Goal: Task Accomplishment & Management: Complete application form

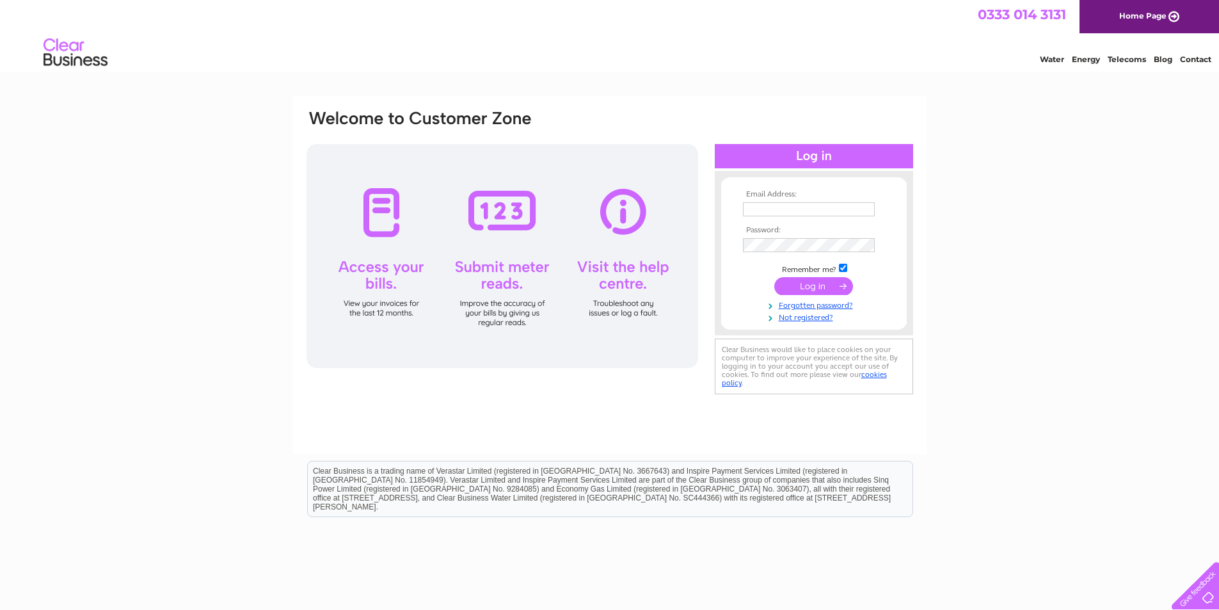
click at [760, 211] on input "text" at bounding box center [809, 209] width 132 height 14
type input "[EMAIL_ADDRESS][DOMAIN_NAME]"
click at [818, 304] on link "Forgotten password?" at bounding box center [815, 304] width 145 height 12
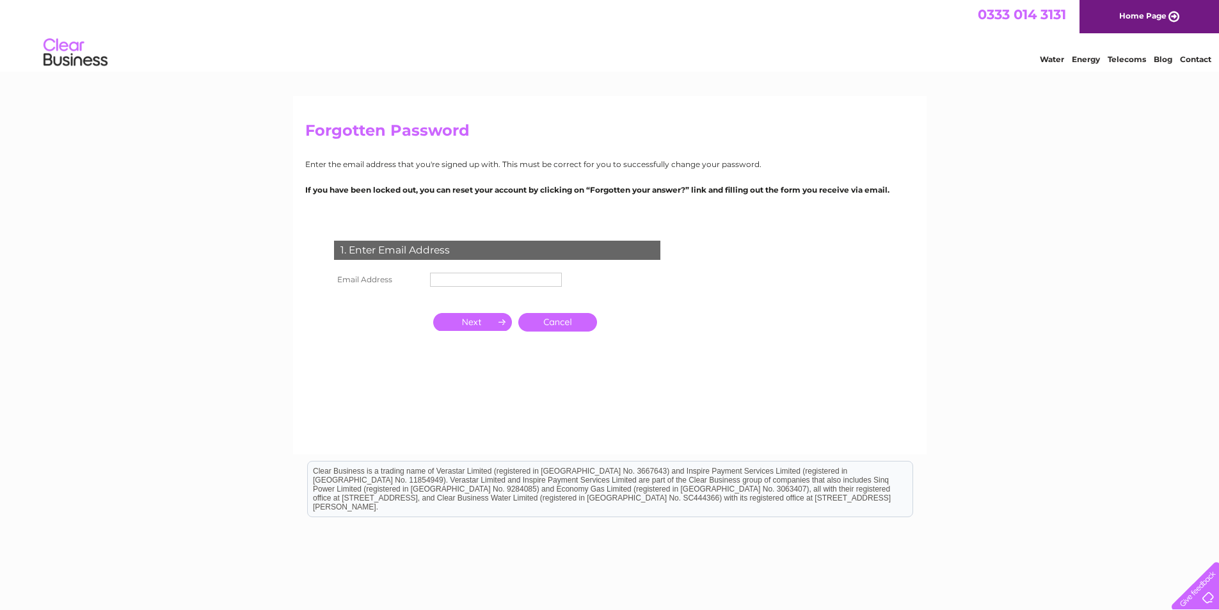
click at [449, 281] on input "text" at bounding box center [496, 280] width 132 height 14
type input "[EMAIL_ADDRESS][DOMAIN_NAME]"
click at [474, 320] on input "button" at bounding box center [472, 323] width 79 height 18
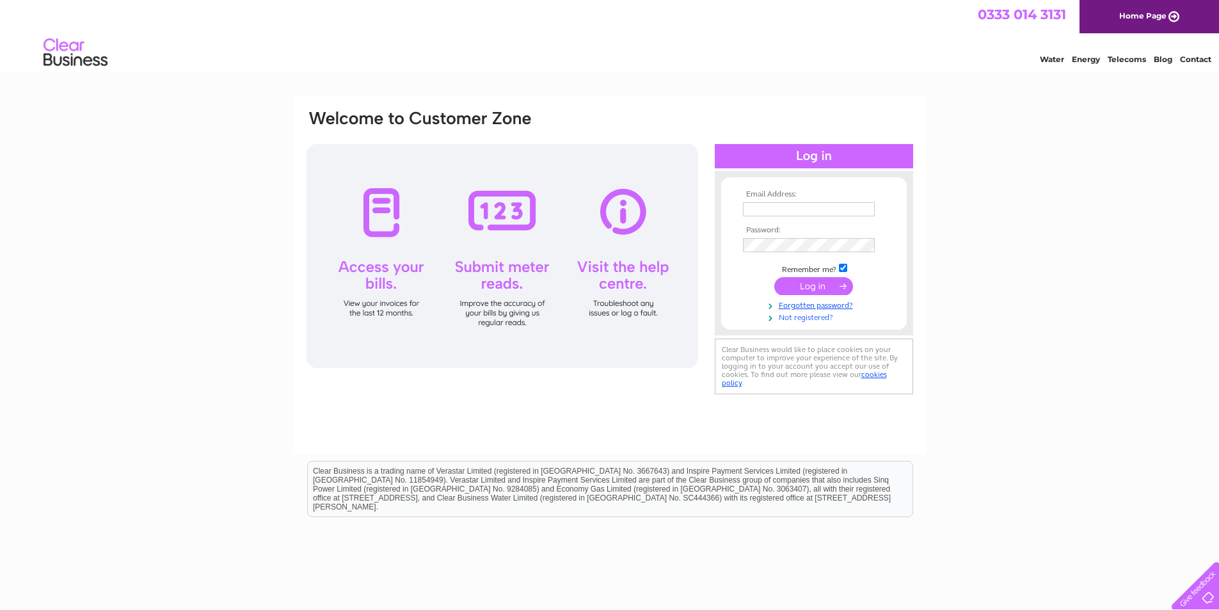
click at [797, 318] on link "Not registered?" at bounding box center [815, 316] width 145 height 12
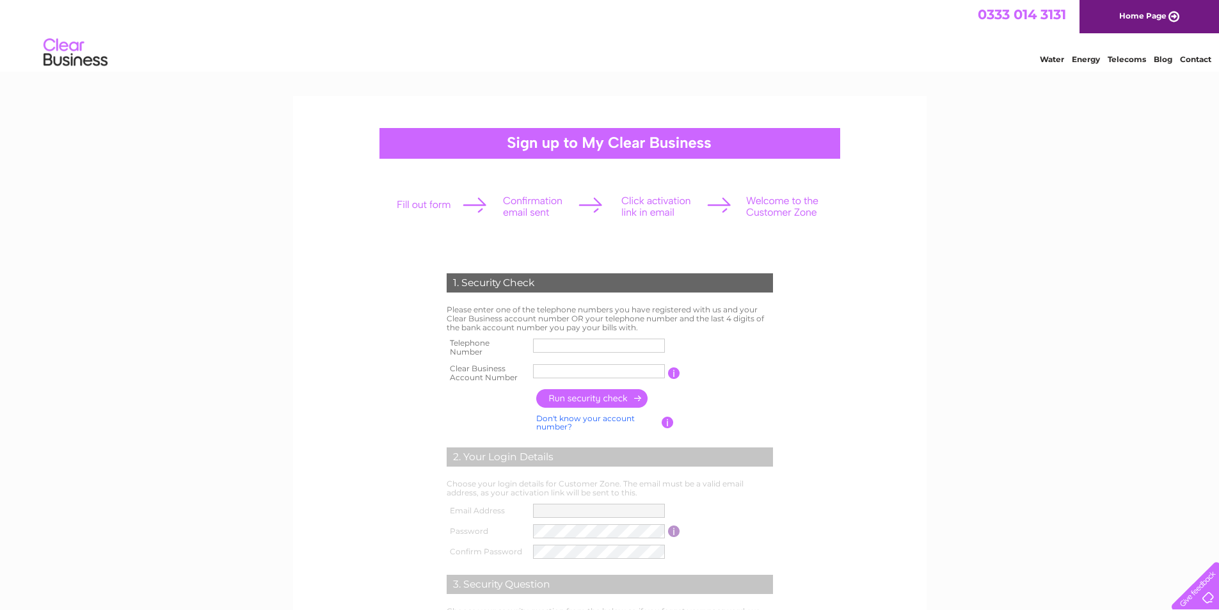
click at [540, 344] on input "text" at bounding box center [599, 346] width 132 height 14
type input "1"
type input "01413021247"
click at [543, 372] on input "text" at bounding box center [599, 371] width 132 height 14
click at [559, 374] on input "text" at bounding box center [599, 371] width 133 height 15
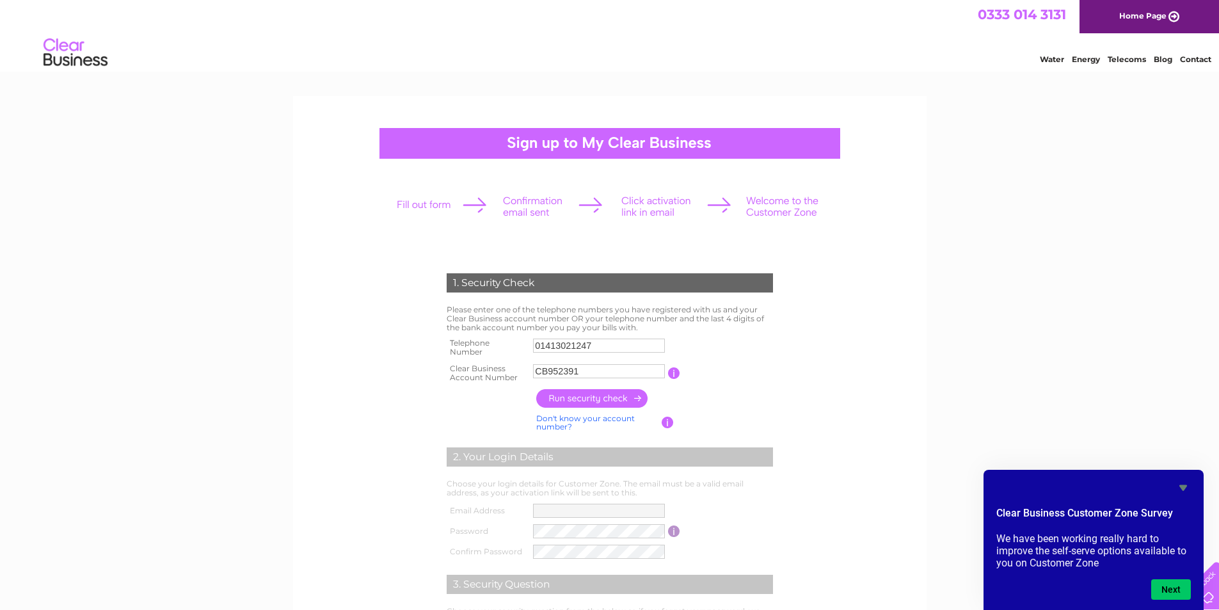
click at [607, 401] on input "button" at bounding box center [592, 398] width 113 height 19
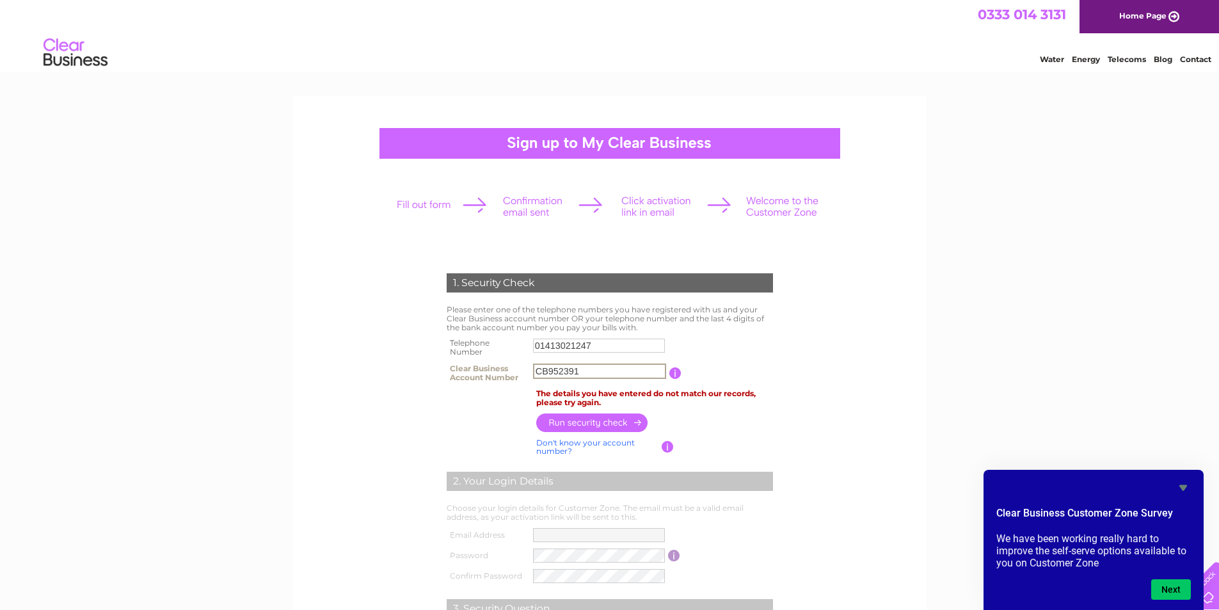
drag, startPoint x: 581, startPoint y: 373, endPoint x: 512, endPoint y: 371, distance: 68.5
click at [512, 371] on tr "Clear Business Account Number CB952391 You will find your account number on the…" at bounding box center [610, 373] width 333 height 26
click at [593, 423] on input "button" at bounding box center [592, 422] width 113 height 19
drag, startPoint x: 549, startPoint y: 373, endPoint x: 476, endPoint y: 362, distance: 73.0
click at [476, 362] on tr "Clear Business Account Number CB113795 You will find your account number on the…" at bounding box center [610, 373] width 333 height 26
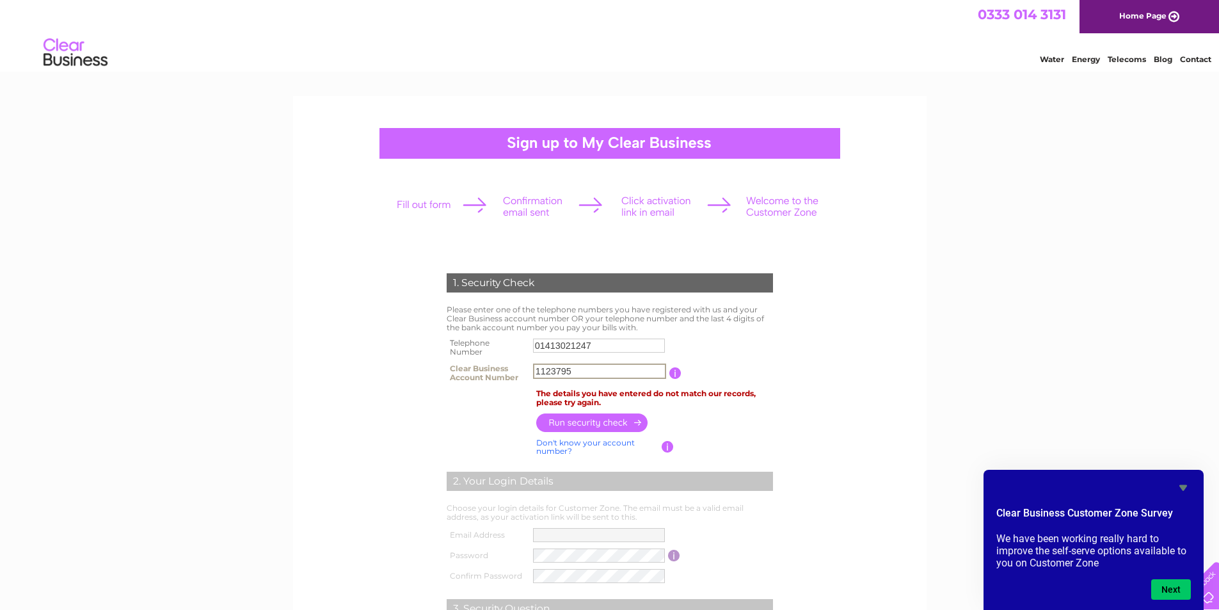
click at [571, 424] on input "button" at bounding box center [592, 422] width 113 height 19
drag, startPoint x: 577, startPoint y: 369, endPoint x: 464, endPoint y: 361, distance: 112.9
click at [464, 361] on tr "Clear Business Account Number 1123795 You will find your account number on the …" at bounding box center [610, 373] width 333 height 26
type input "952391"
click at [593, 424] on input "button" at bounding box center [592, 422] width 113 height 19
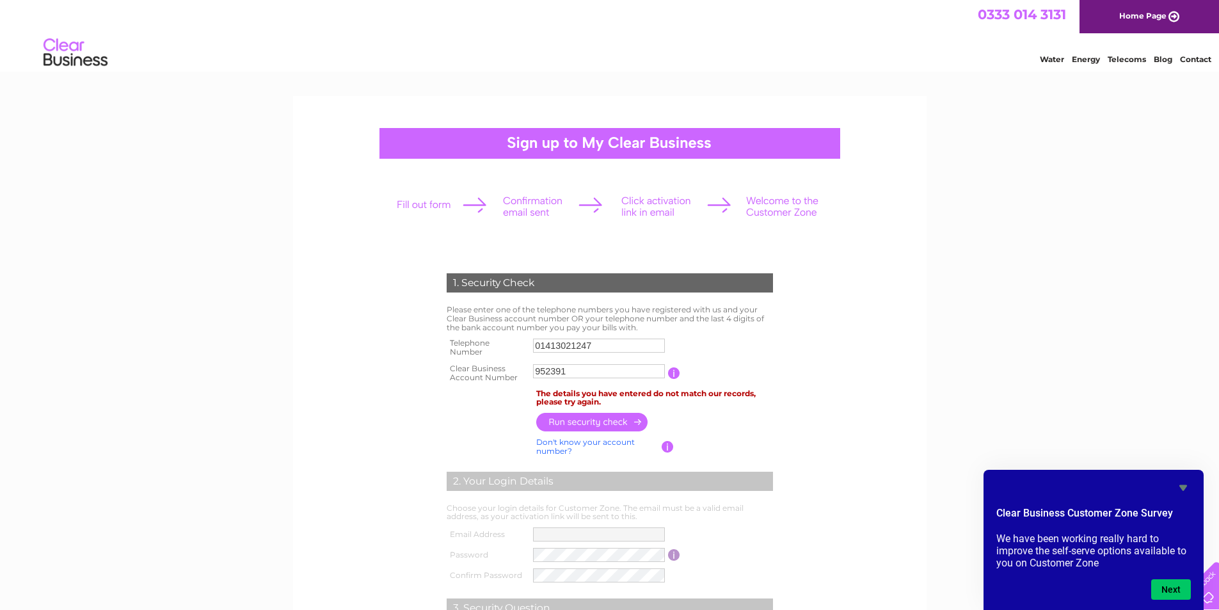
click at [566, 441] on link "Don't know your account number?" at bounding box center [585, 446] width 99 height 19
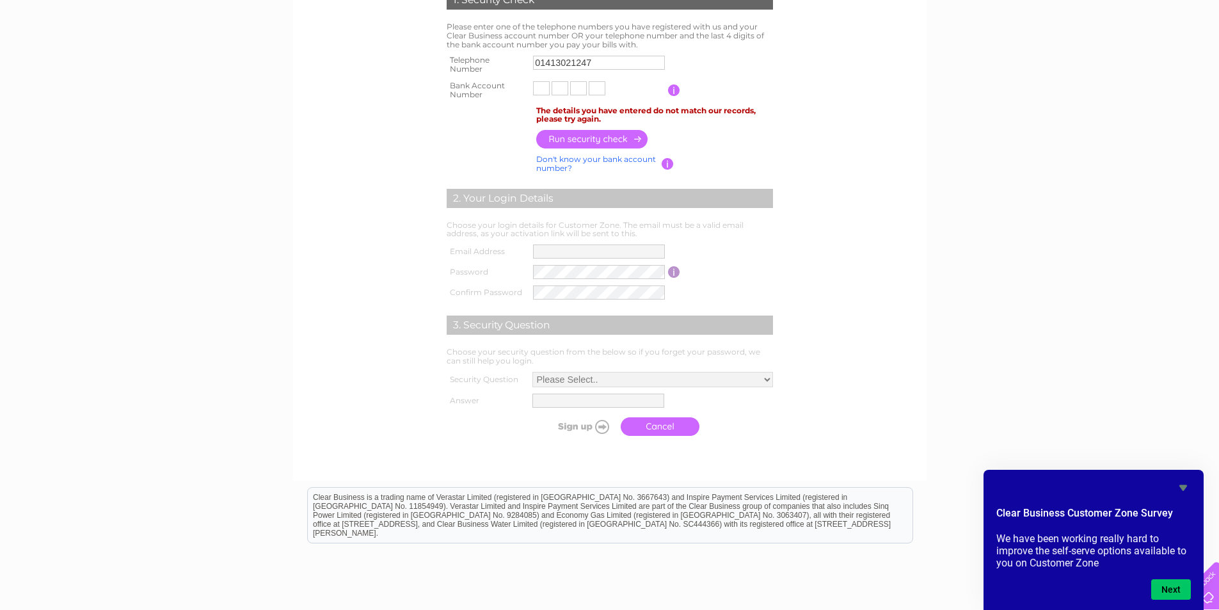
scroll to position [125, 0]
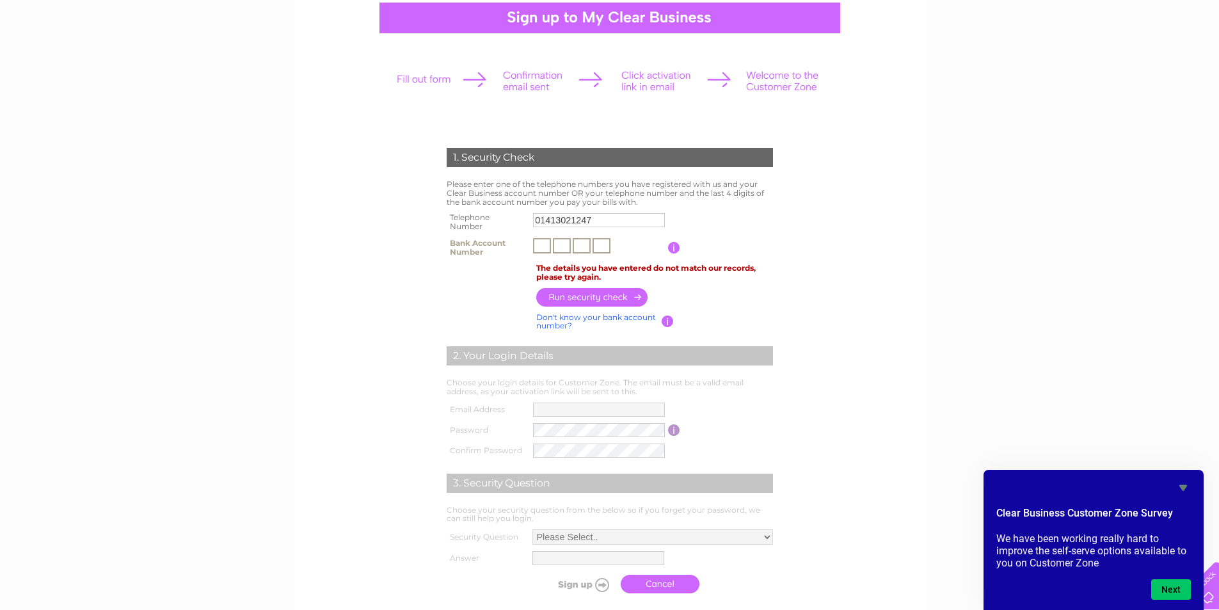
click at [541, 248] on input "text" at bounding box center [542, 245] width 18 height 15
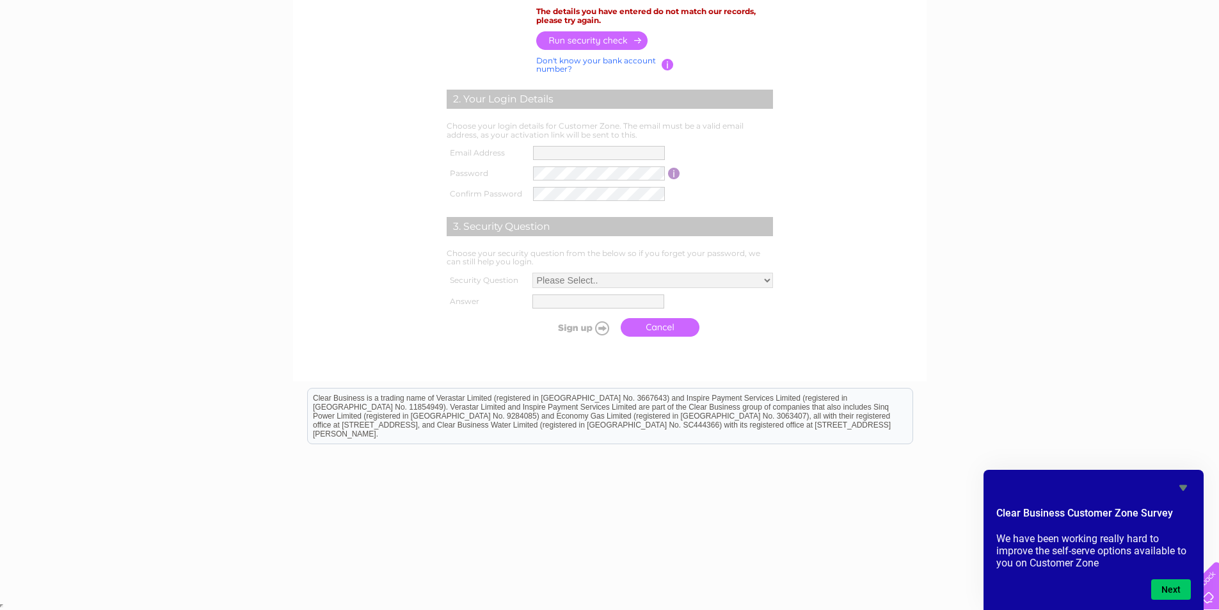
scroll to position [0, 0]
